Goal: Task Accomplishment & Management: Use online tool/utility

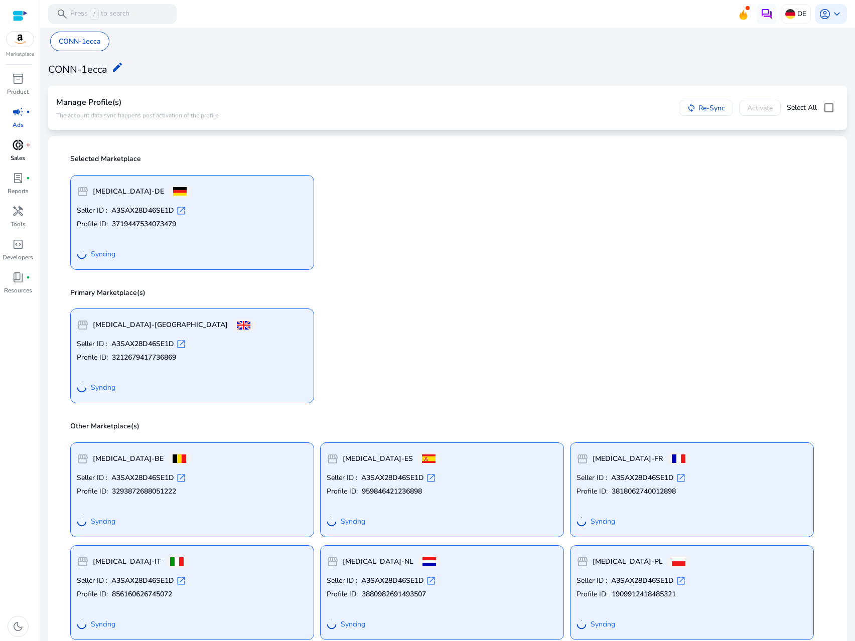
click at [19, 154] on p "Sales" at bounding box center [18, 158] width 15 height 9
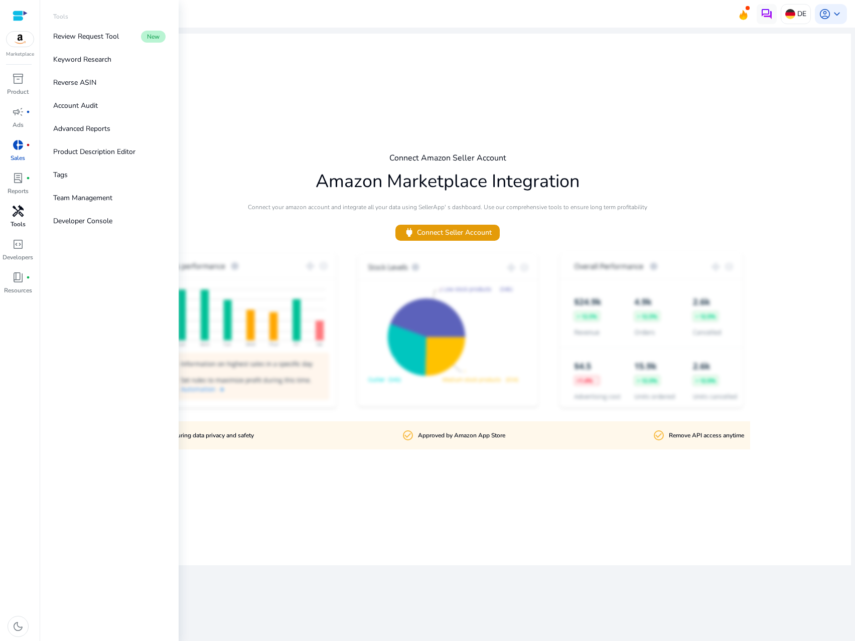
click at [24, 218] on div "handyman" at bounding box center [18, 211] width 28 height 16
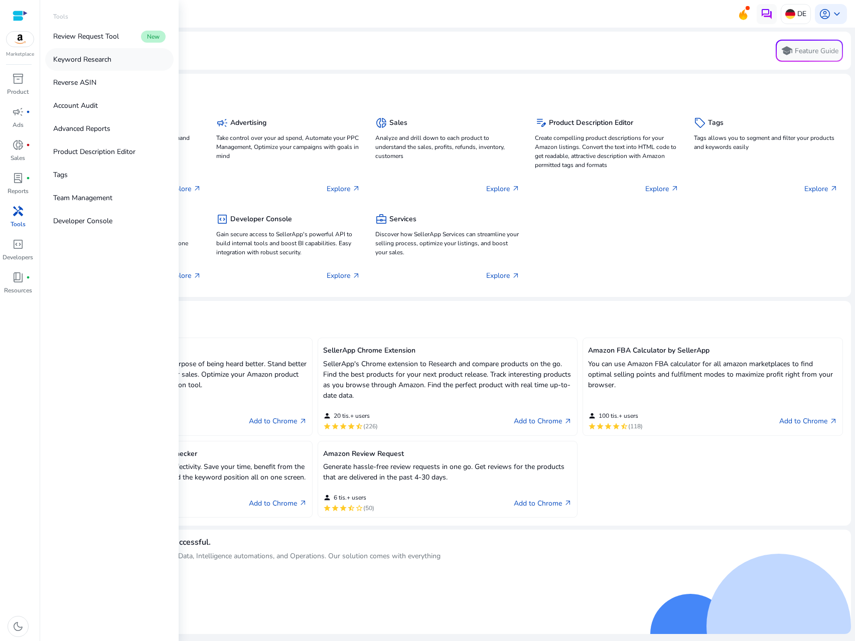
click at [98, 60] on p "Keyword Research" at bounding box center [82, 59] width 58 height 11
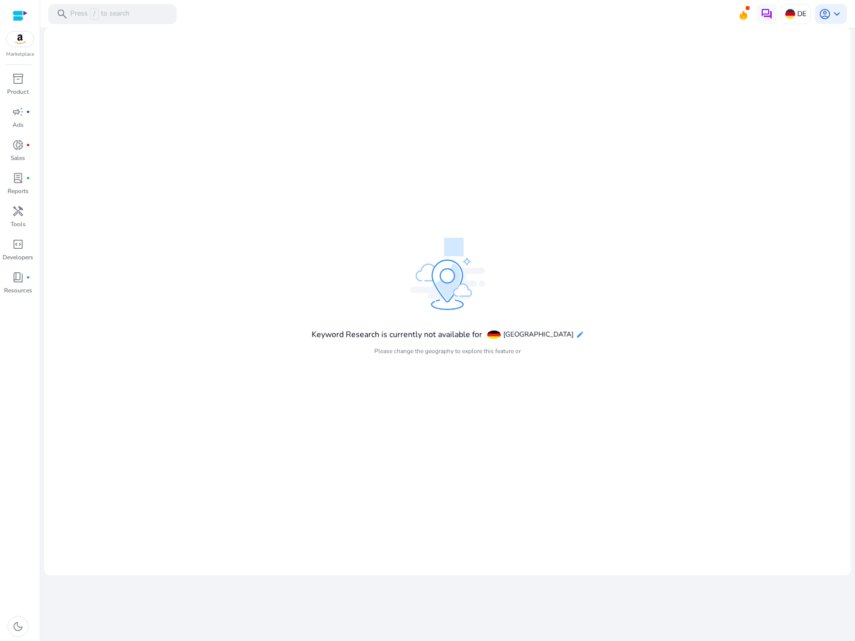
click at [576, 336] on mat-icon "edit" at bounding box center [580, 335] width 8 height 8
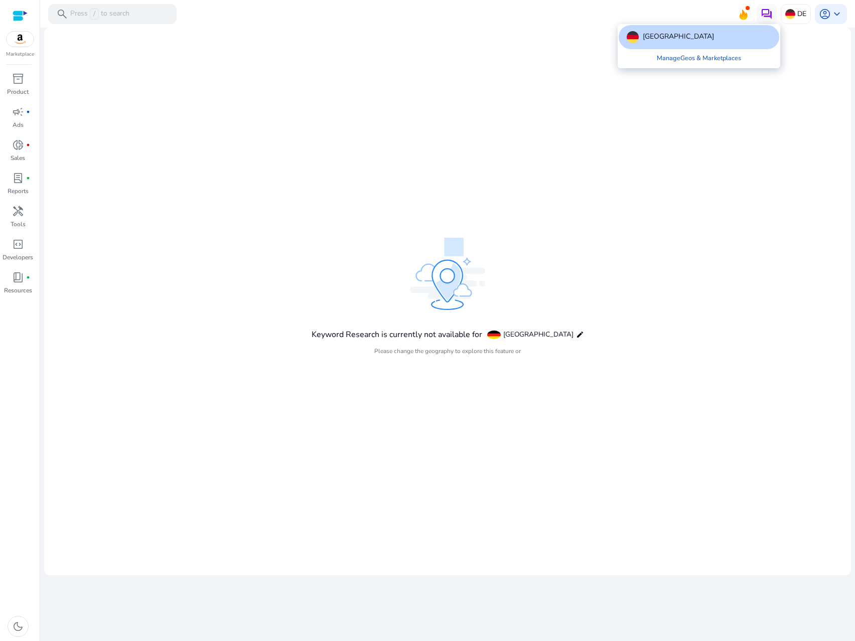
click at [684, 32] on div "[GEOGRAPHIC_DATA]" at bounding box center [699, 37] width 161 height 24
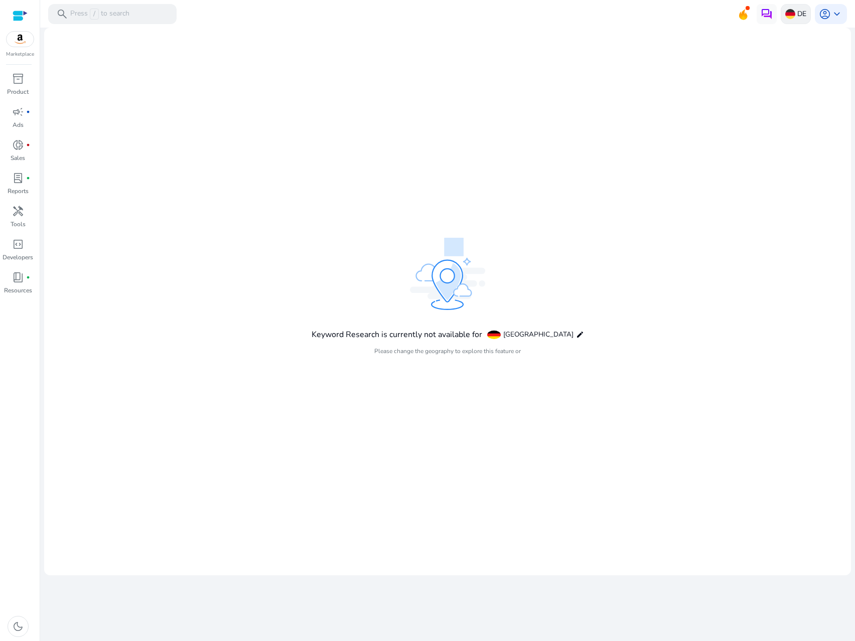
click at [798, 15] on p "DE" at bounding box center [801, 14] width 9 height 18
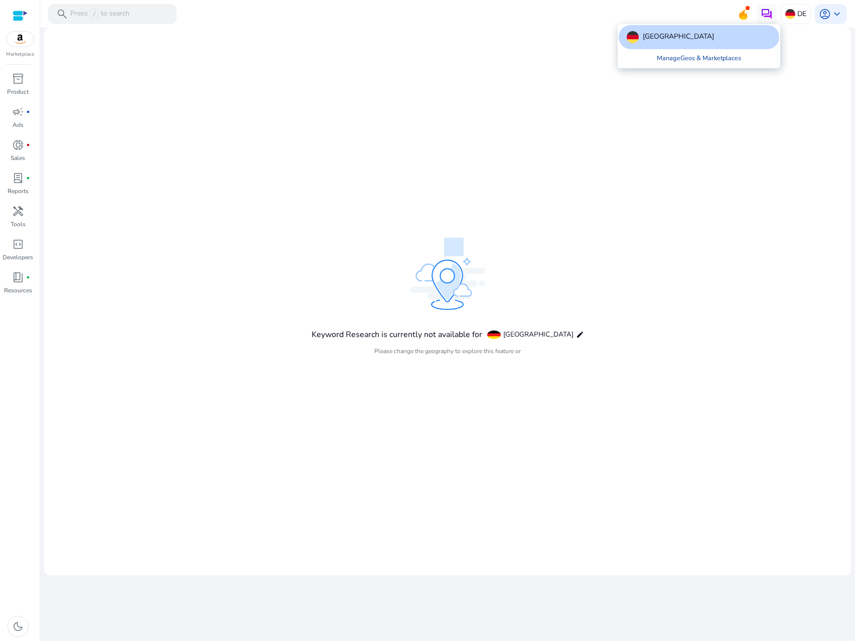
click at [738, 60] on link "Manage Geos & Marketplaces" at bounding box center [699, 58] width 100 height 18
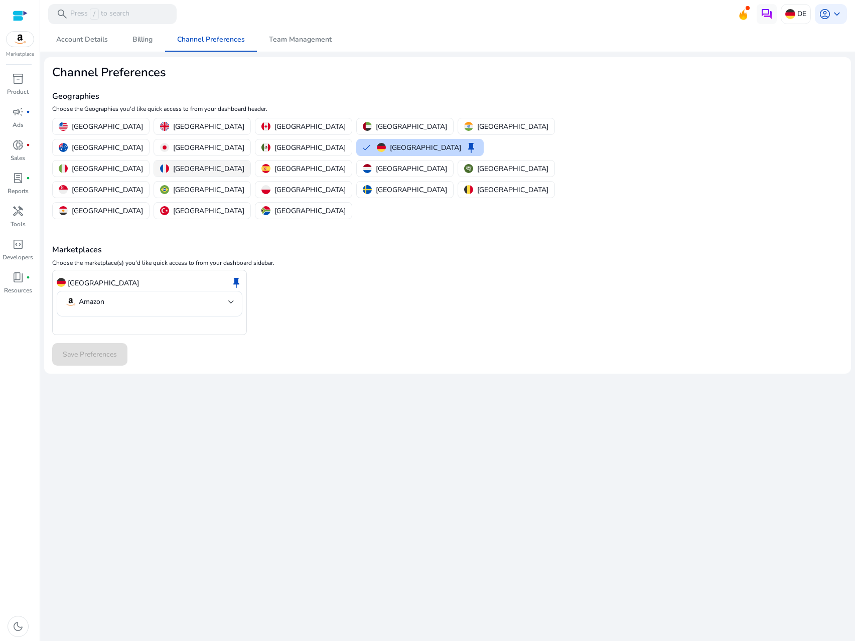
click at [219, 164] on p "[GEOGRAPHIC_DATA]" at bounding box center [208, 169] width 71 height 11
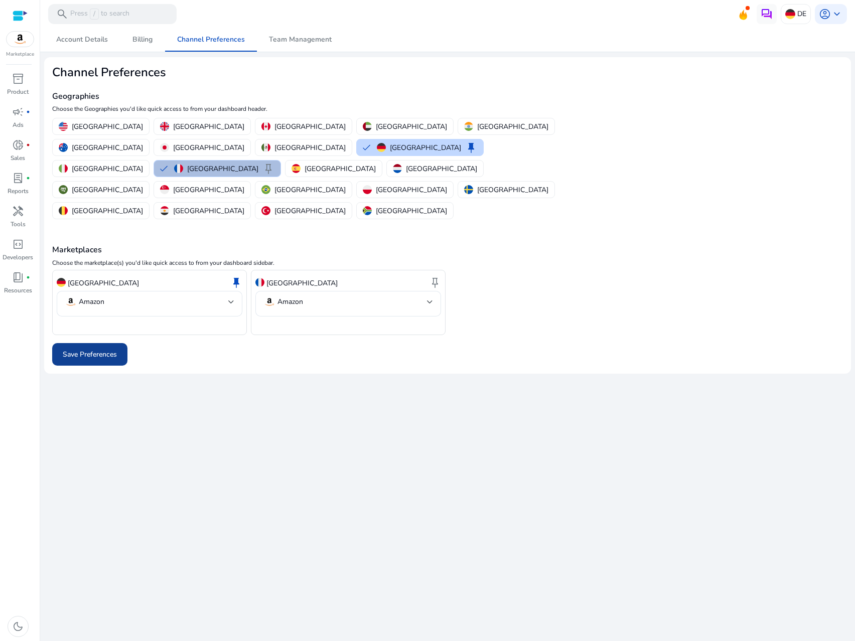
click at [93, 349] on span "Save Preferences" at bounding box center [90, 354] width 54 height 11
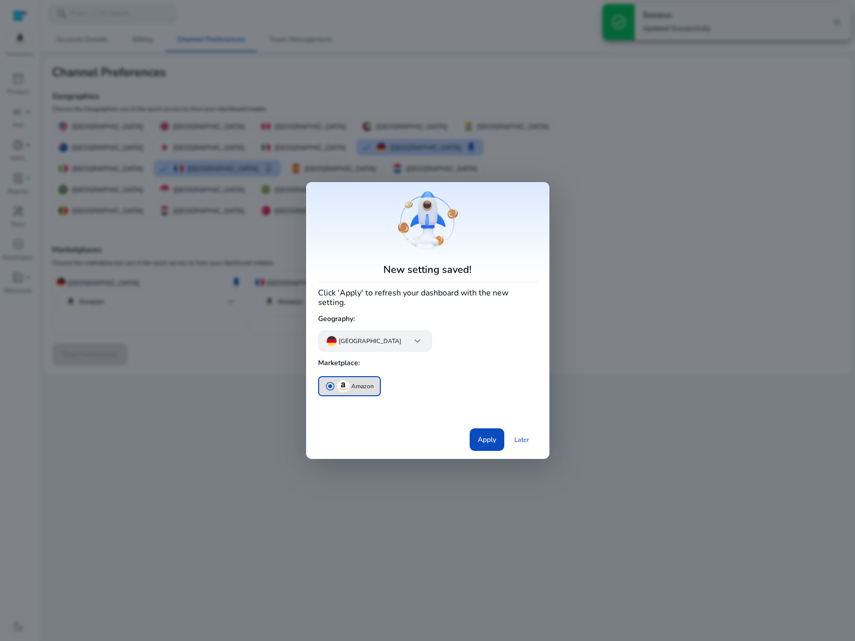
click at [412, 335] on span "keyboard_arrow_down" at bounding box center [418, 341] width 12 height 12
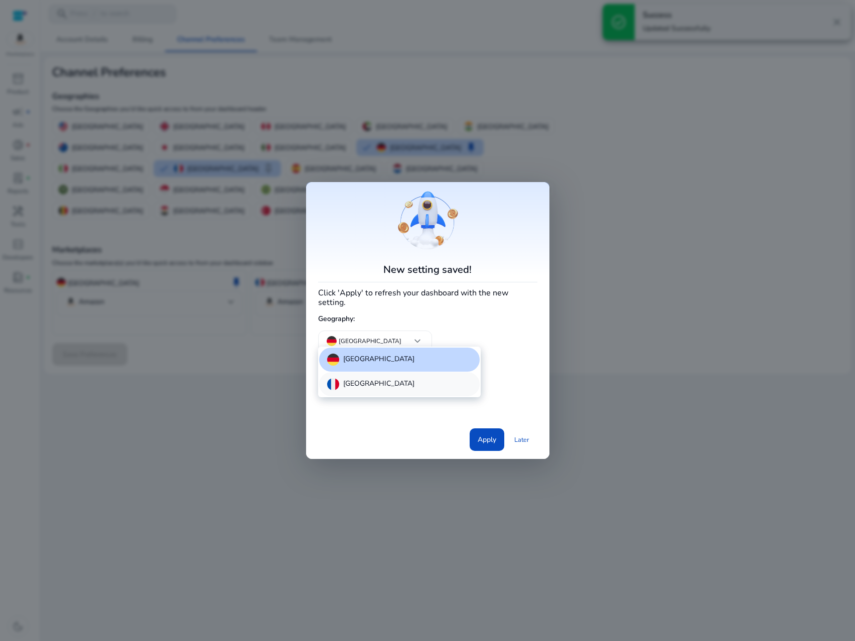
click at [365, 387] on div "[GEOGRAPHIC_DATA]" at bounding box center [399, 384] width 161 height 24
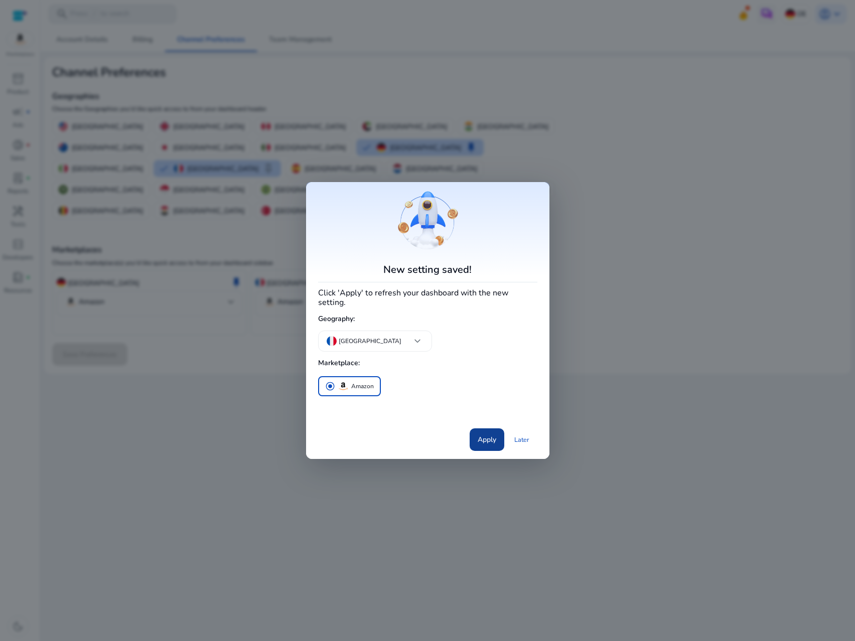
click at [488, 436] on span "Apply" at bounding box center [487, 440] width 19 height 11
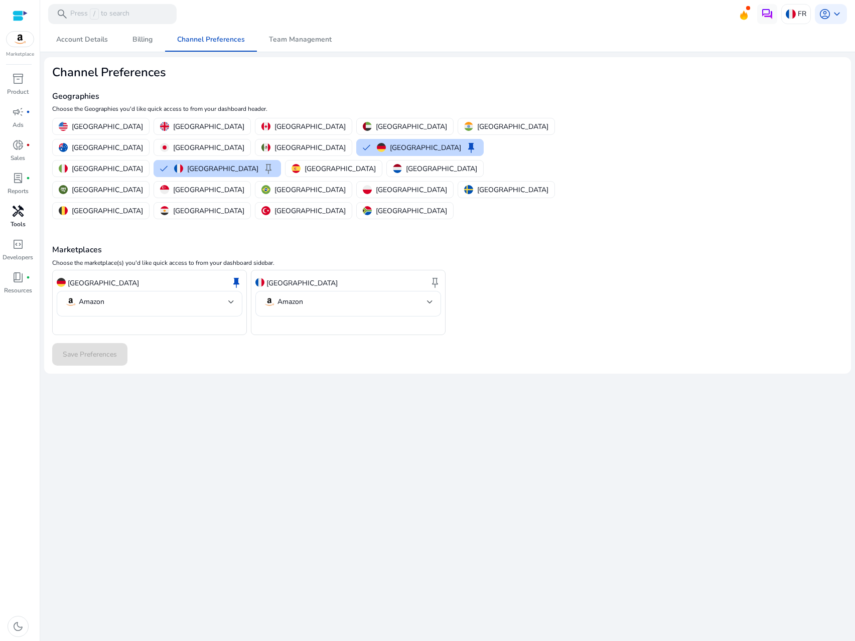
click at [16, 215] on span "handyman" at bounding box center [18, 211] width 12 height 12
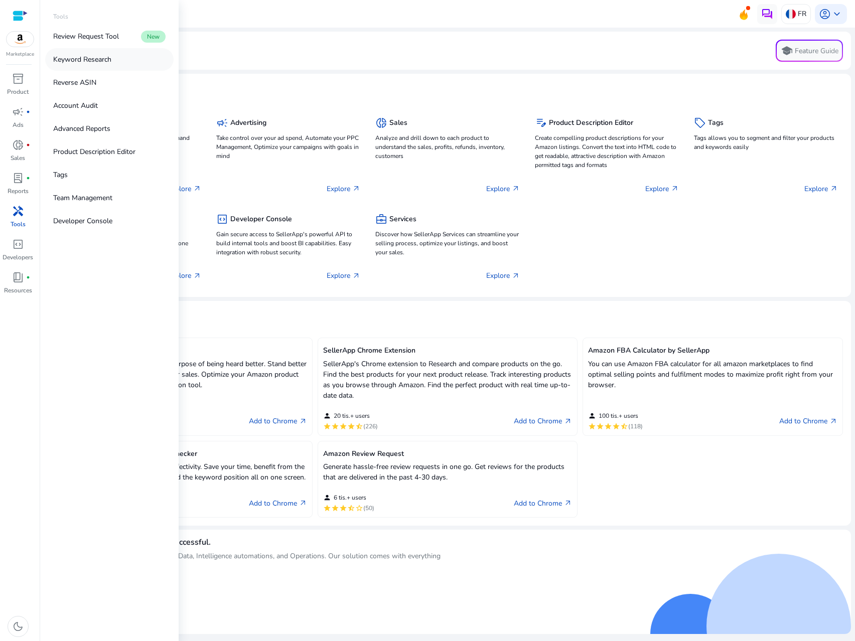
click at [104, 59] on p "Keyword Research" at bounding box center [82, 59] width 58 height 11
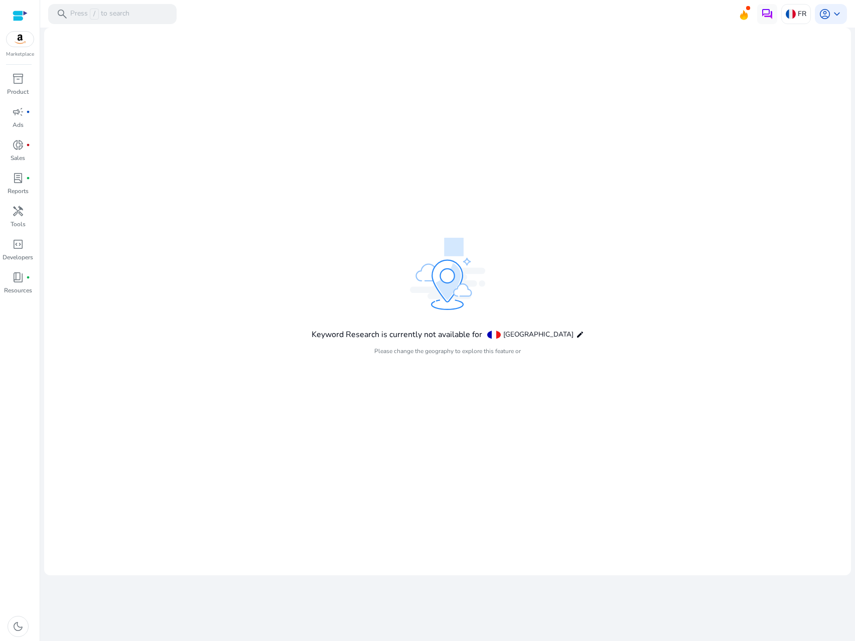
click at [446, 354] on h4 "Please change the geography to explore this feature or" at bounding box center [448, 351] width 273 height 8
click at [523, 260] on div "Keyword Research is currently not available for [GEOGRAPHIC_DATA] edit Please c…" at bounding box center [448, 301] width 273 height 127
click at [125, 22] on div "search Press / to search" at bounding box center [112, 14] width 128 height 20
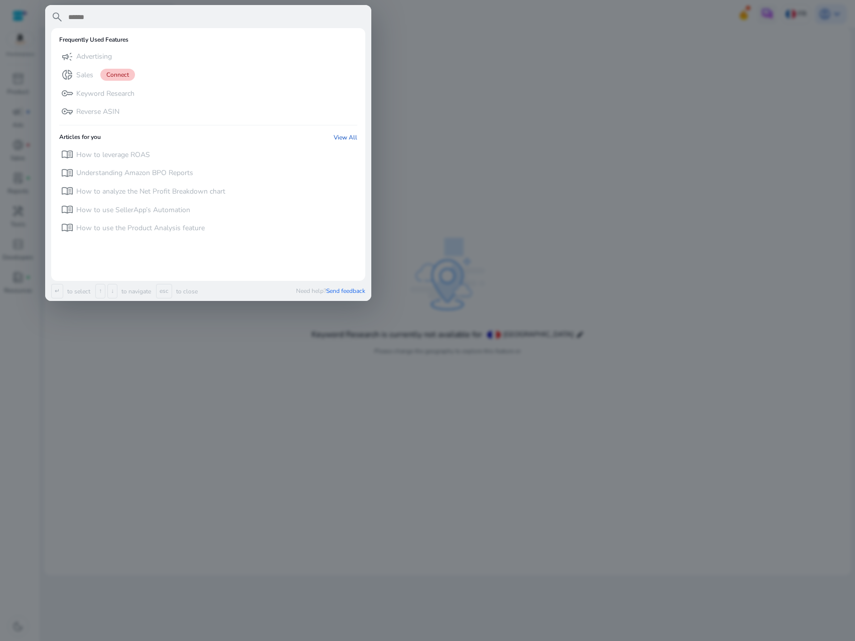
click at [125, 15] on input "text" at bounding box center [216, 17] width 298 height 12
click at [104, 94] on p "Keyword Research" at bounding box center [105, 94] width 58 height 10
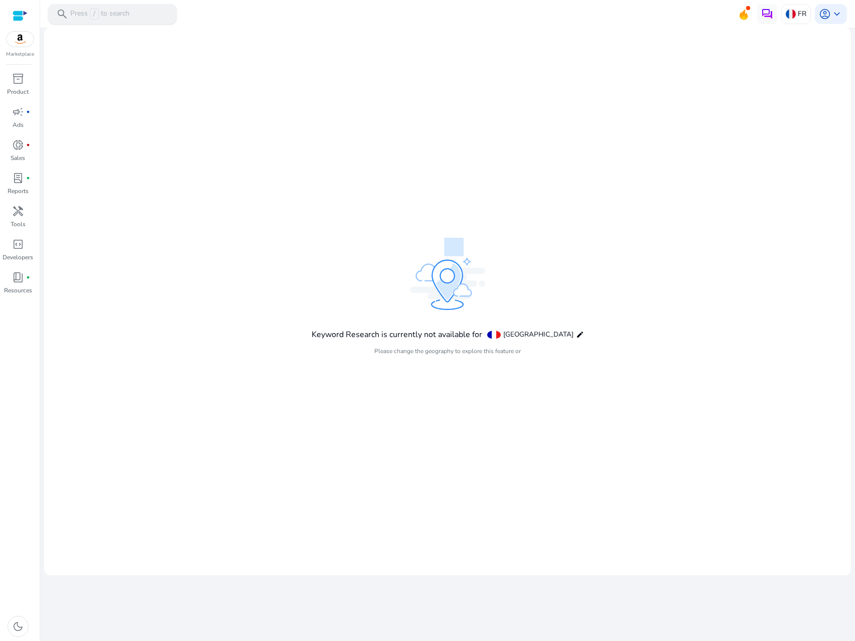
click at [93, 15] on span "/" at bounding box center [94, 14] width 9 height 11
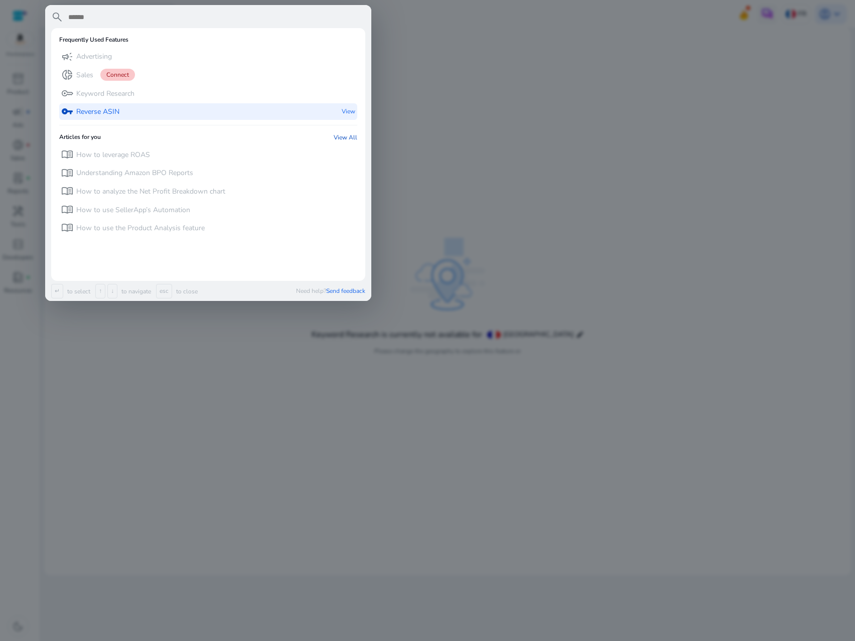
click at [130, 107] on div "vpn_key Reverse ASIN View" at bounding box center [208, 111] width 298 height 17
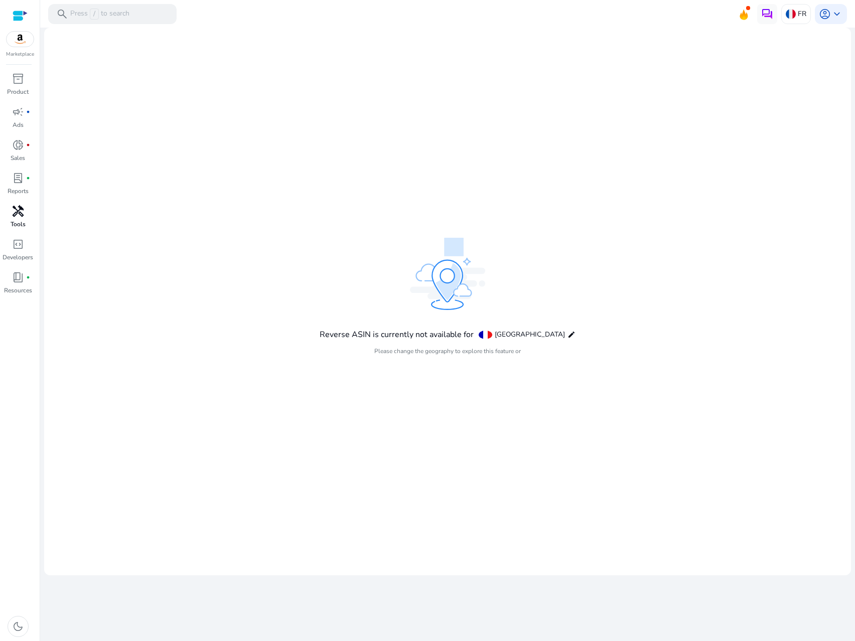
click at [27, 208] on div "handyman" at bounding box center [18, 211] width 28 height 16
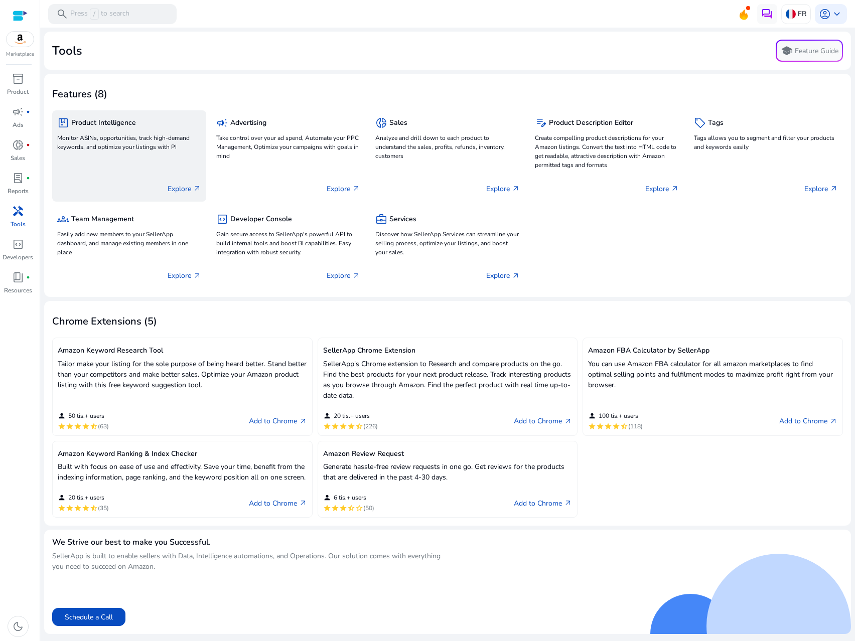
click at [132, 149] on p "Monitor ASINs, opportunities, track high-demand keywords, and optimize your lis…" at bounding box center [129, 142] width 144 height 18
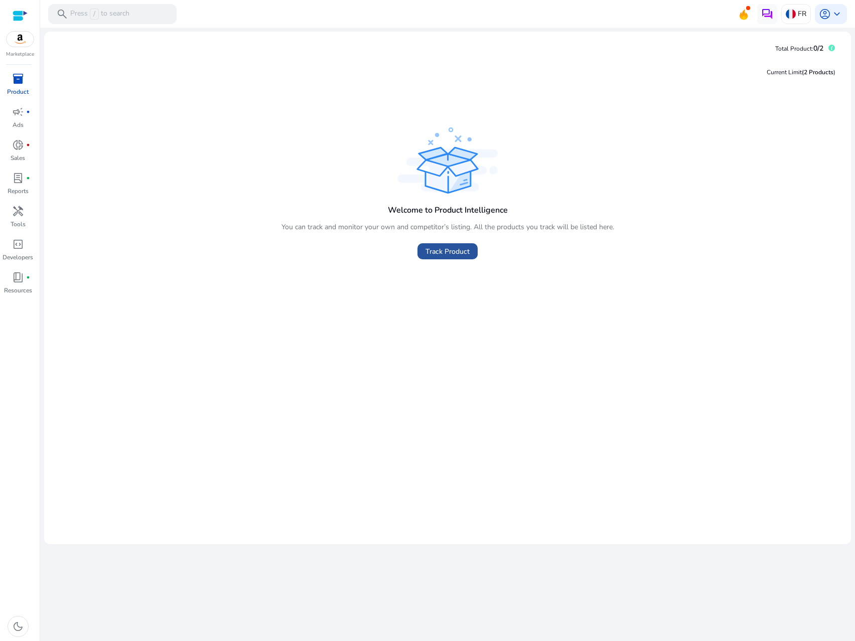
click at [446, 248] on span "Track Product" at bounding box center [448, 251] width 44 height 11
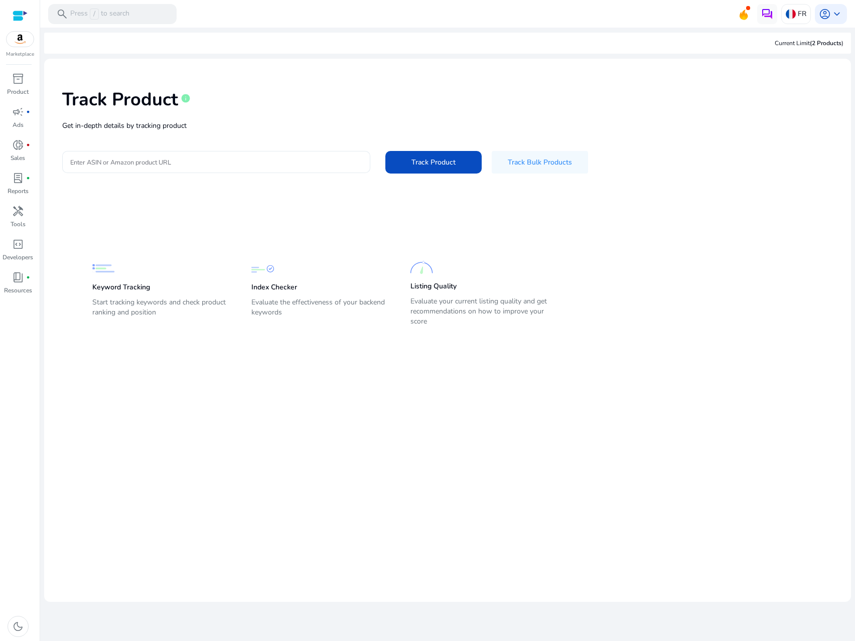
click at [221, 163] on input "Enter ASIN or Amazon product URL" at bounding box center [216, 162] width 292 height 11
paste input "**********"
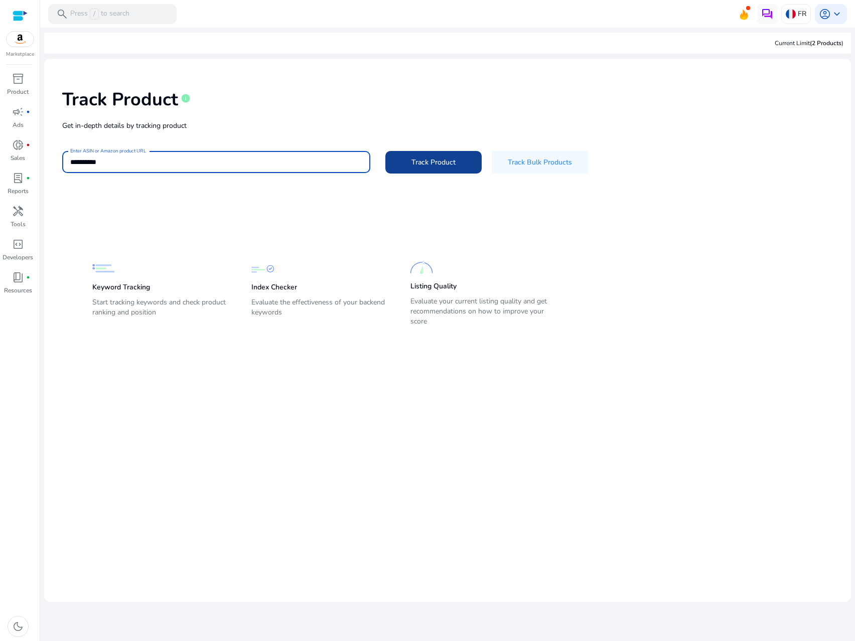
type input "**********"
click at [432, 162] on span "Track Product" at bounding box center [434, 162] width 44 height 11
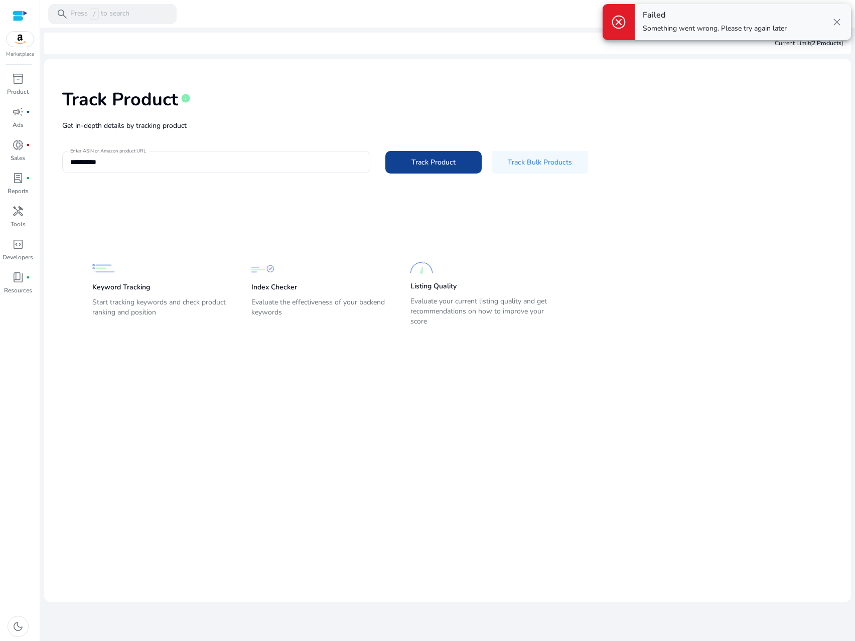
click at [430, 157] on span "Track Product" at bounding box center [434, 162] width 44 height 11
click at [431, 164] on span "Track Product" at bounding box center [434, 162] width 44 height 11
click at [183, 163] on input "**********" at bounding box center [216, 162] width 292 height 11
click at [436, 157] on span "Track Product" at bounding box center [434, 162] width 44 height 11
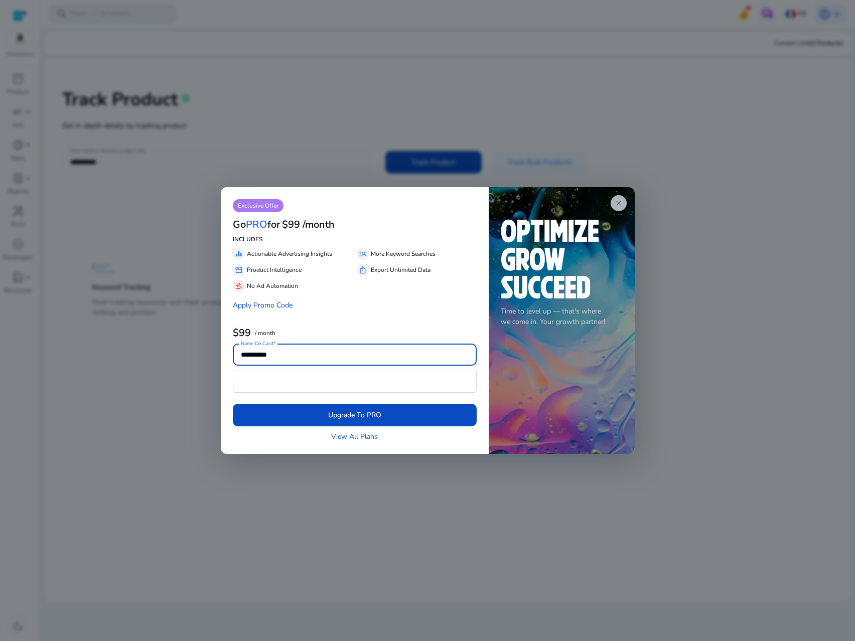
click at [618, 203] on span "close" at bounding box center [619, 203] width 8 height 8
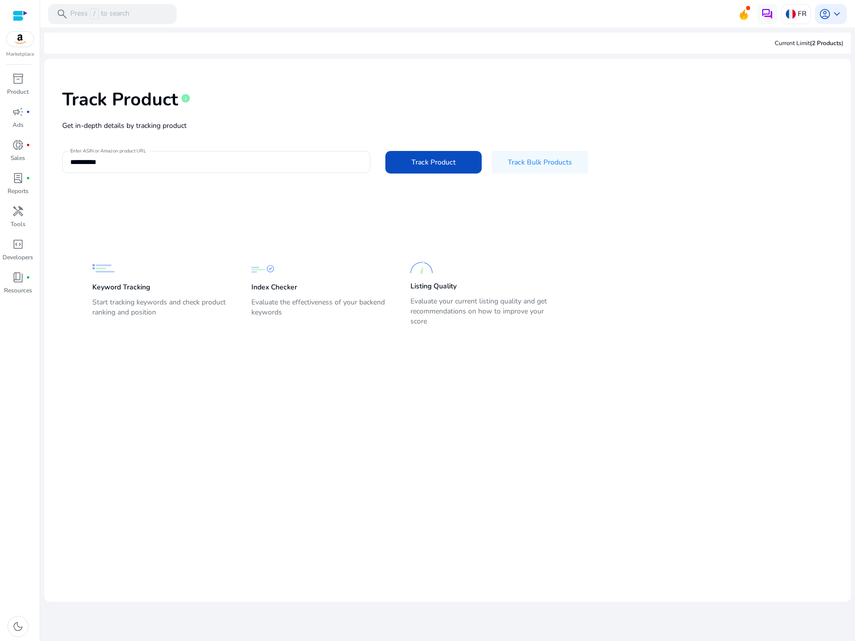
click at [105, 287] on p "Keyword Tracking" at bounding box center [121, 288] width 58 height 10
click at [28, 12] on div "Marketplace" at bounding box center [20, 29] width 40 height 58
click at [10, 40] on img at bounding box center [20, 39] width 27 height 15
click at [822, 17] on span "account_circle" at bounding box center [825, 14] width 12 height 12
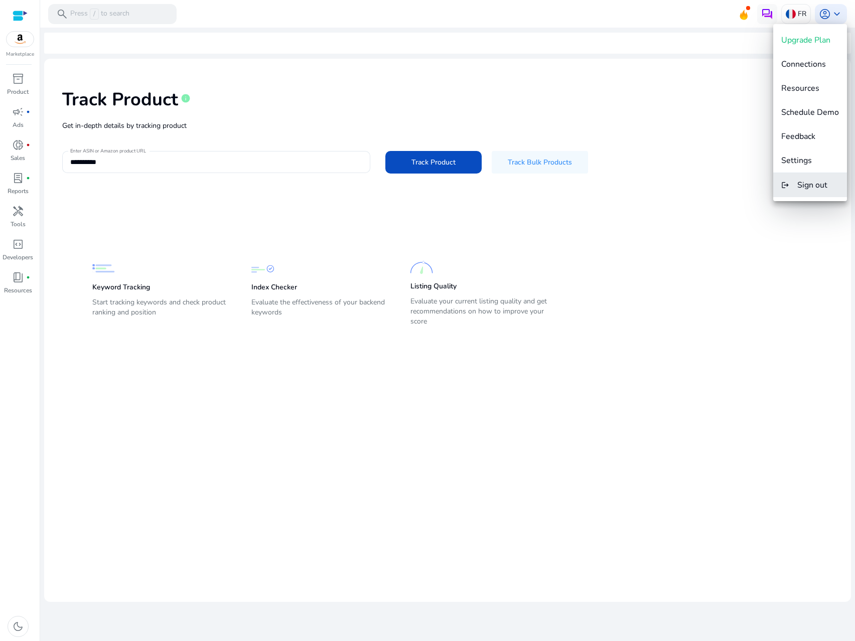
click at [815, 185] on span "Sign out" at bounding box center [812, 185] width 30 height 11
